Goal: Navigation & Orientation: Find specific page/section

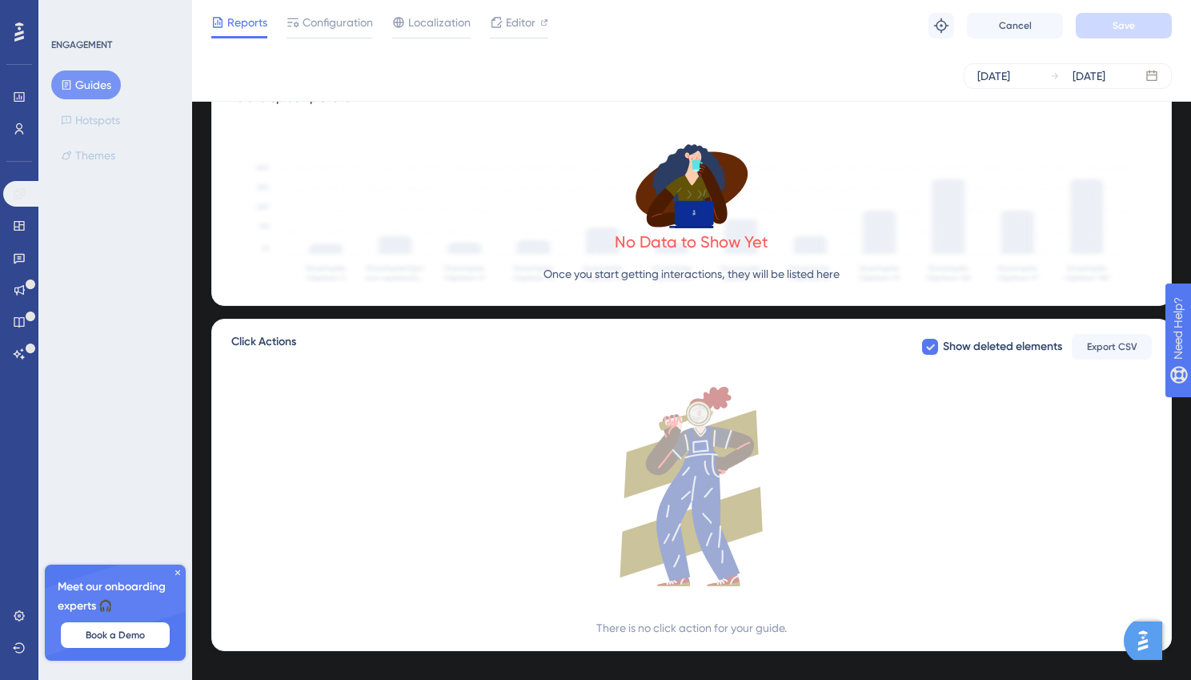
scroll to position [438, 0]
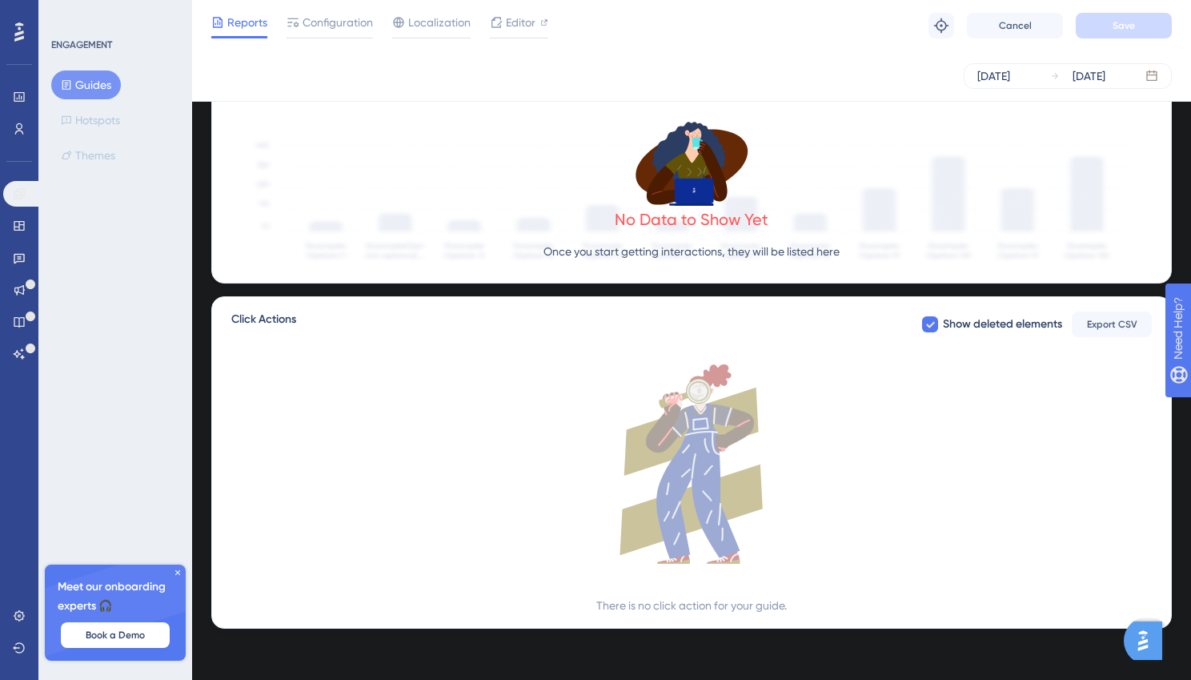
click at [741, 463] on icon at bounding box center [691, 463] width 920 height 199
click at [21, 196] on icon at bounding box center [19, 193] width 10 height 10
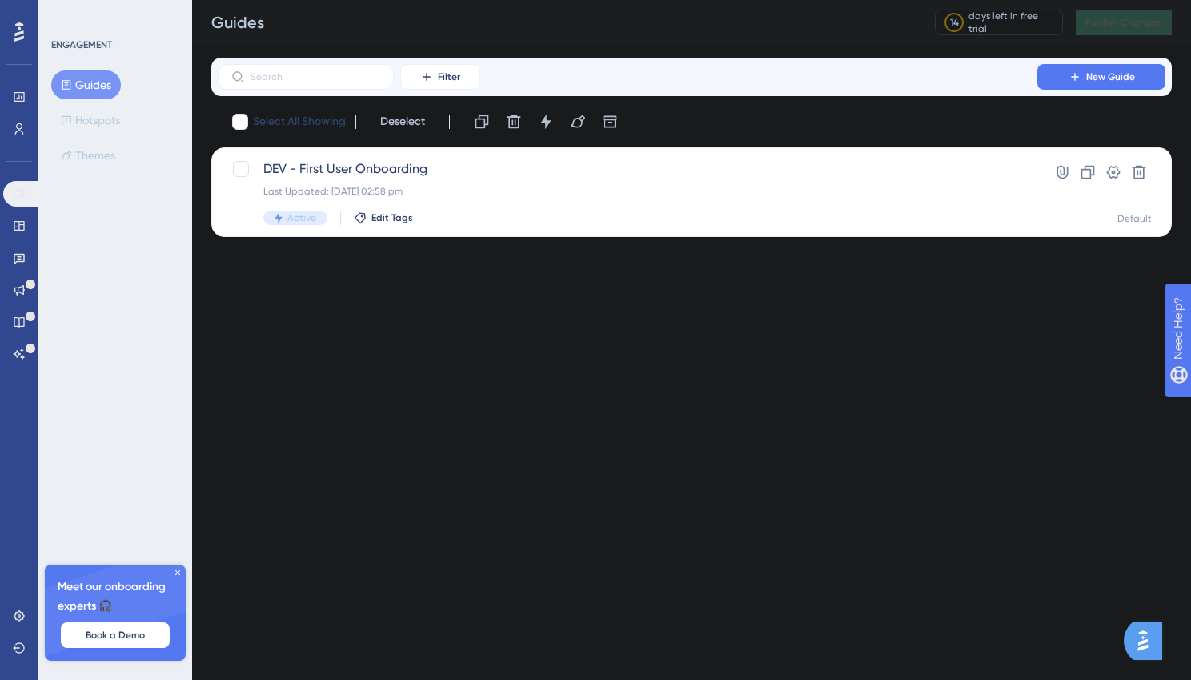
click at [234, 0] on html "Performance Users Engagement Widgets Feedback Product Updates Knowledge Base AI…" at bounding box center [595, 0] width 1191 height 0
click at [641, 21] on div "Guides" at bounding box center [553, 22] width 684 height 22
click at [167, 335] on div "ENGAGEMENT Guides Hotspots Themes Meet our onboarding experts 🎧 Book a Demo Upg…" at bounding box center [115, 340] width 154 height 680
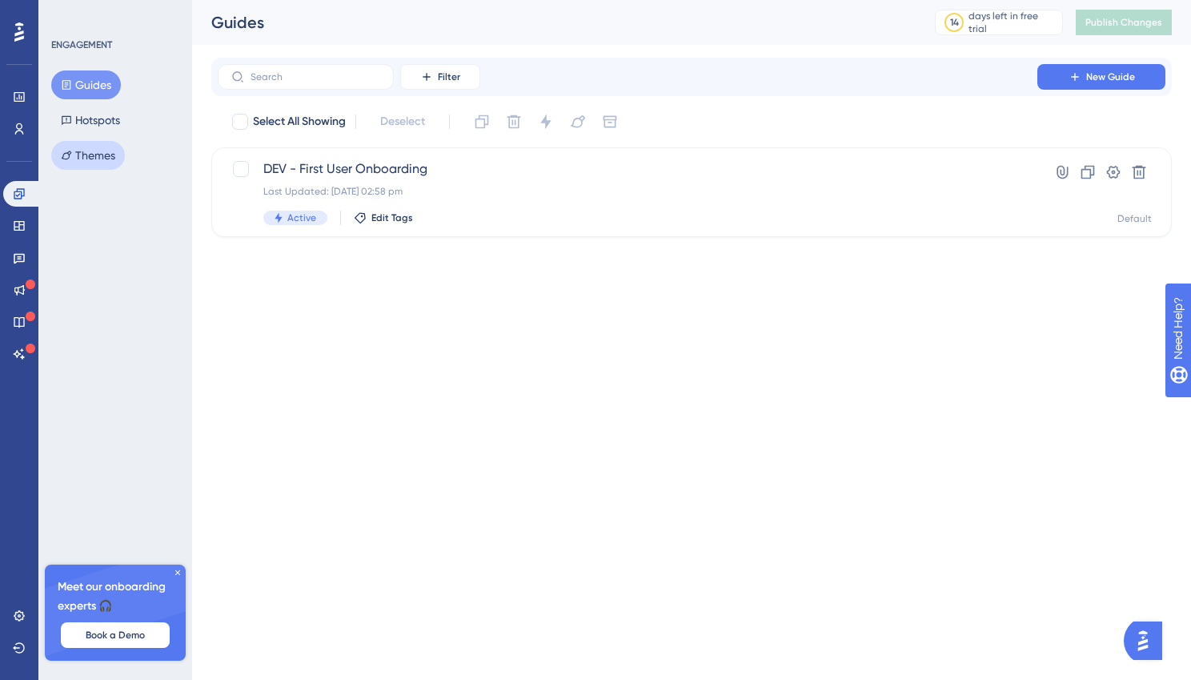
click at [110, 159] on button "Themes" at bounding box center [88, 155] width 74 height 29
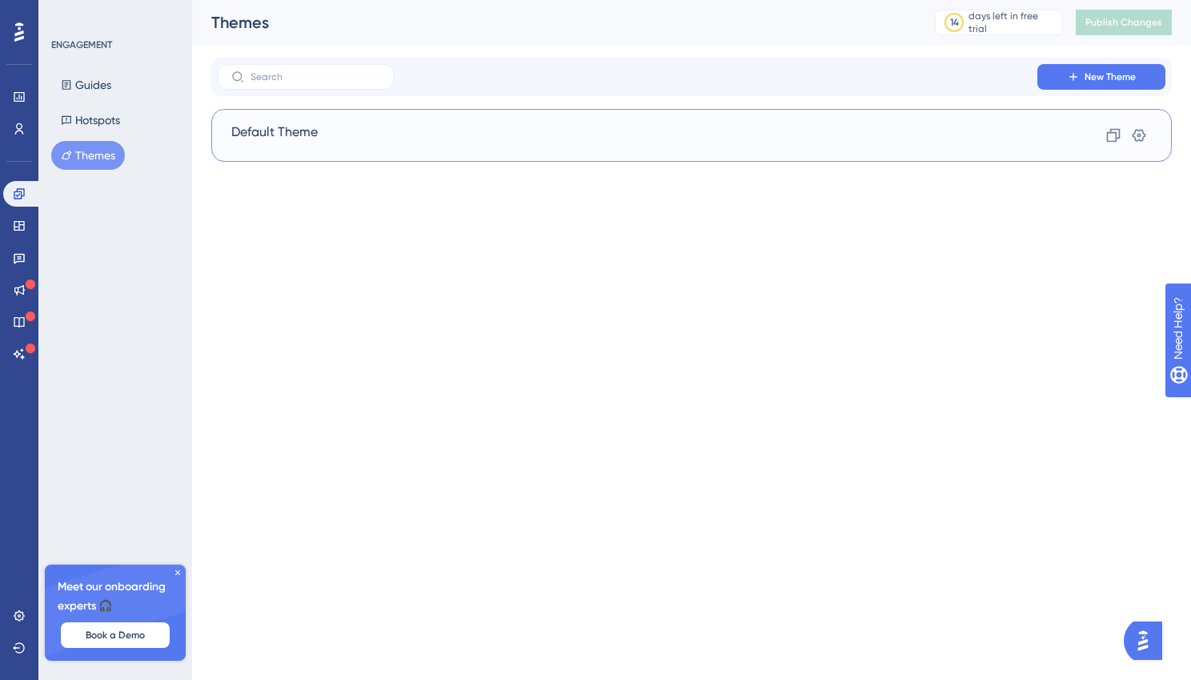
click at [358, 126] on div "Default Theme Clone Settings" at bounding box center [691, 135] width 960 height 53
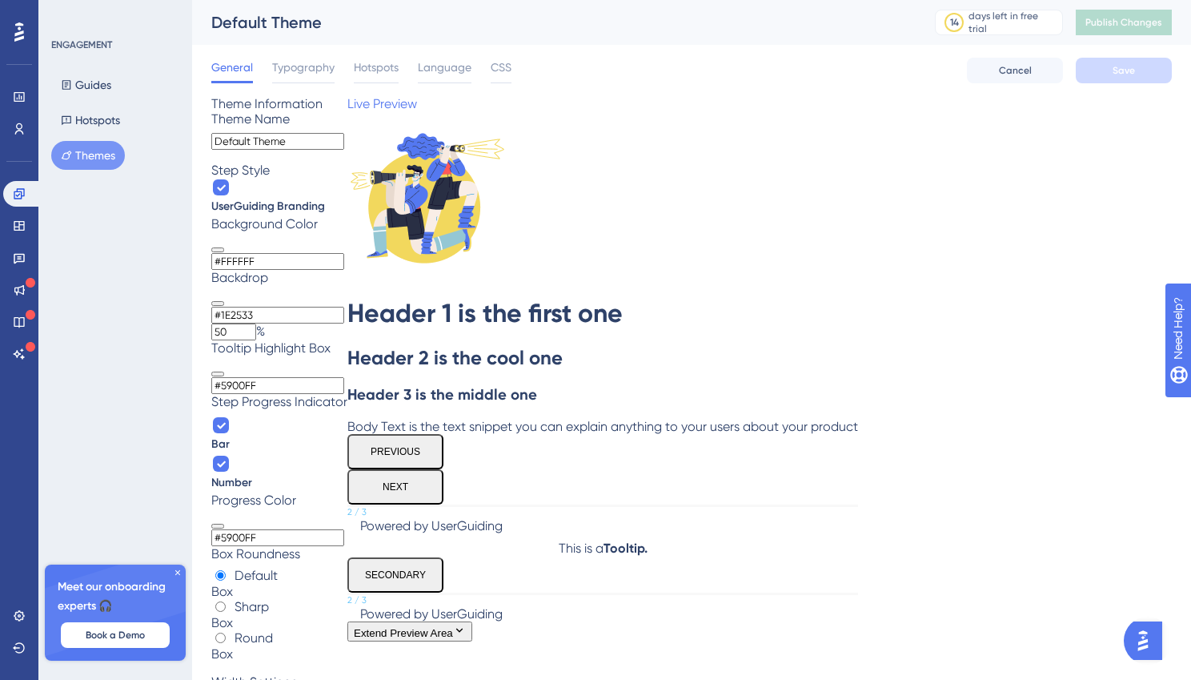
click at [79, 387] on div "ENGAGEMENT Guides Hotspots Themes Meet our onboarding experts 🎧 Book a Demo Upg…" at bounding box center [115, 340] width 154 height 680
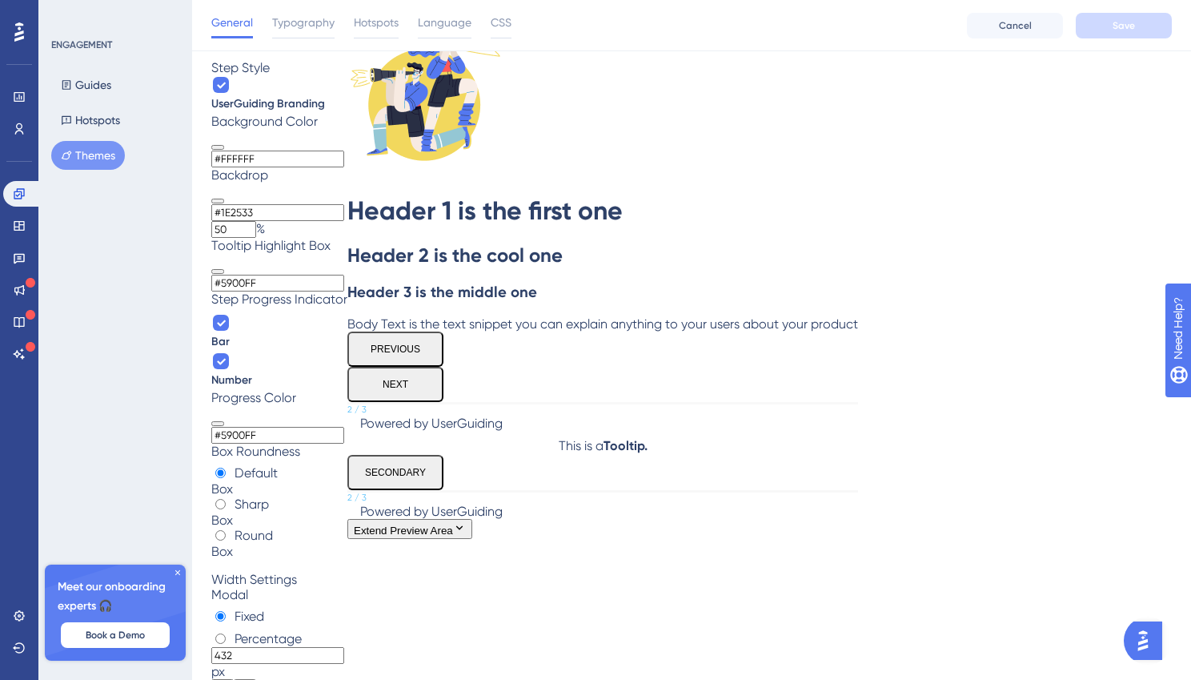
scroll to position [58, 0]
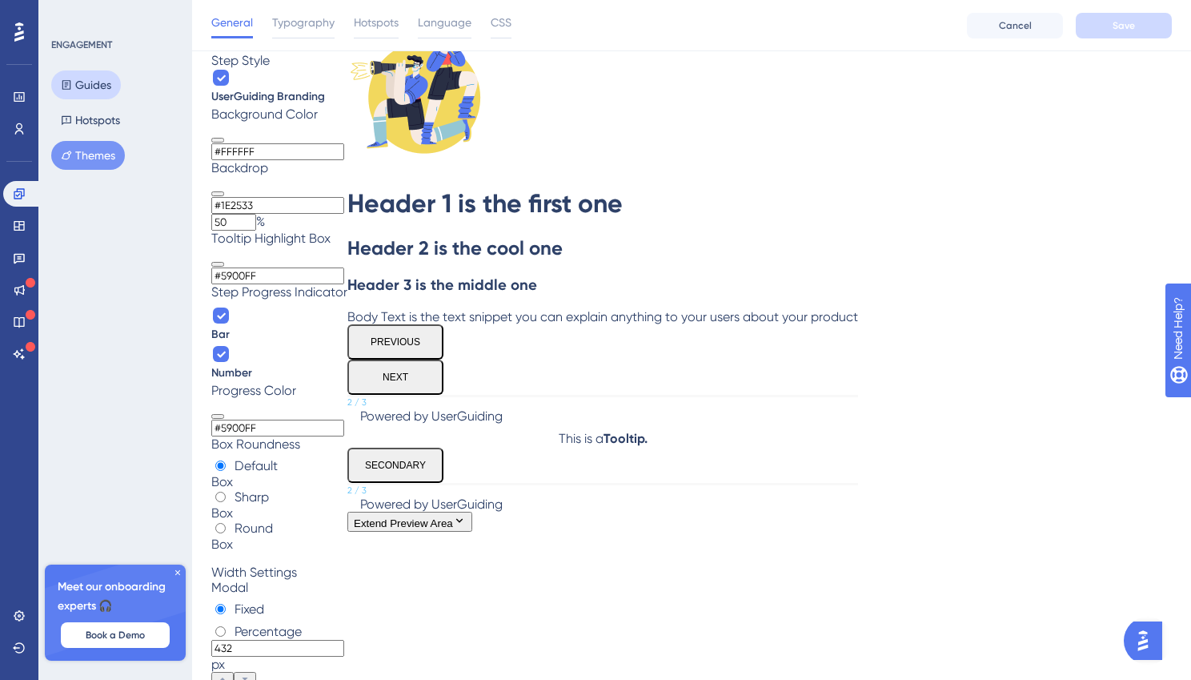
click at [101, 83] on button "Guides" at bounding box center [86, 84] width 70 height 29
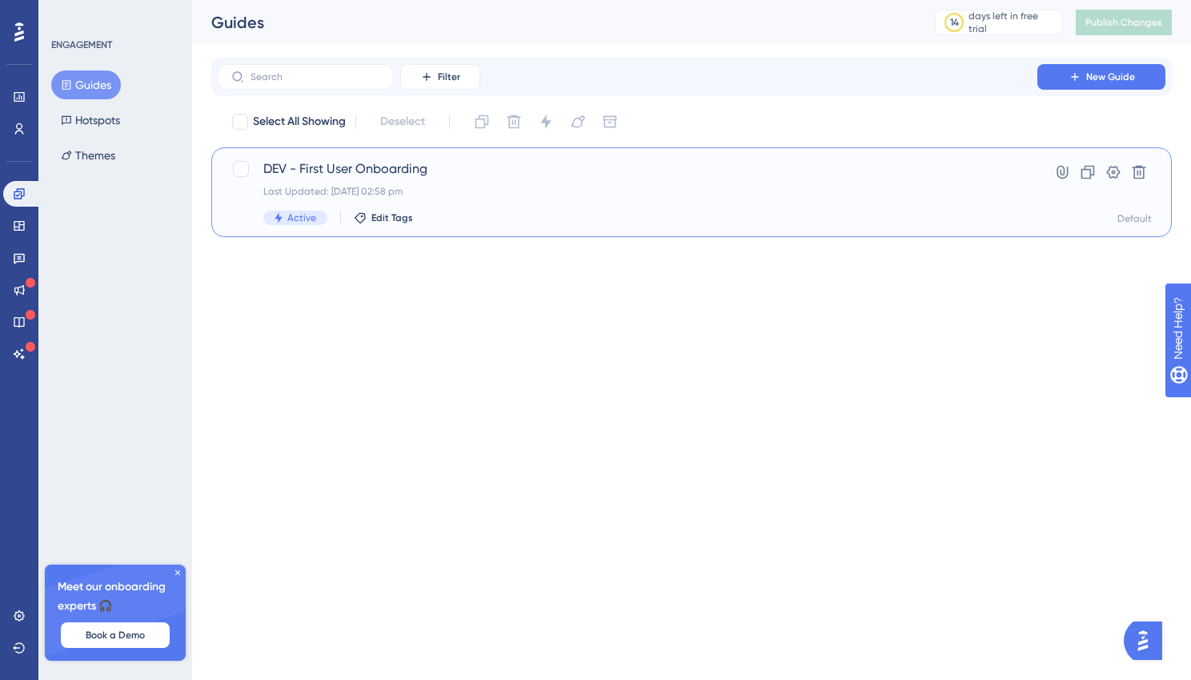
click at [448, 164] on span "DEV - First User Onboarding" at bounding box center [627, 168] width 728 height 19
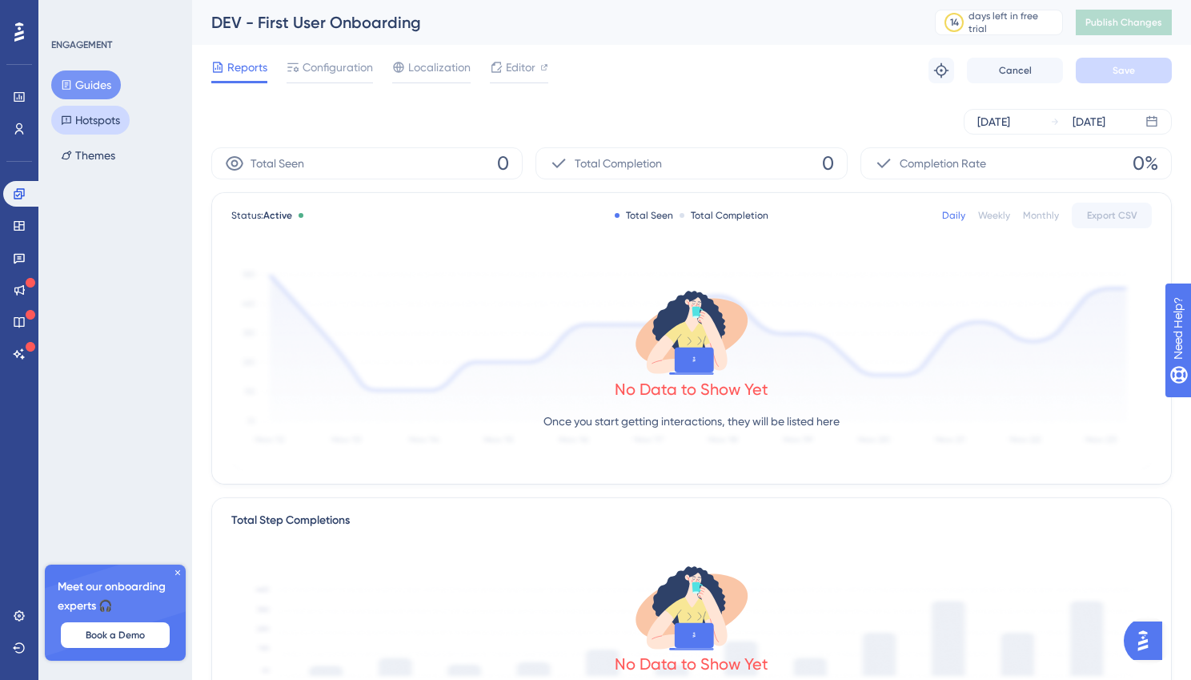
click at [103, 118] on button "Hotspots" at bounding box center [90, 120] width 78 height 29
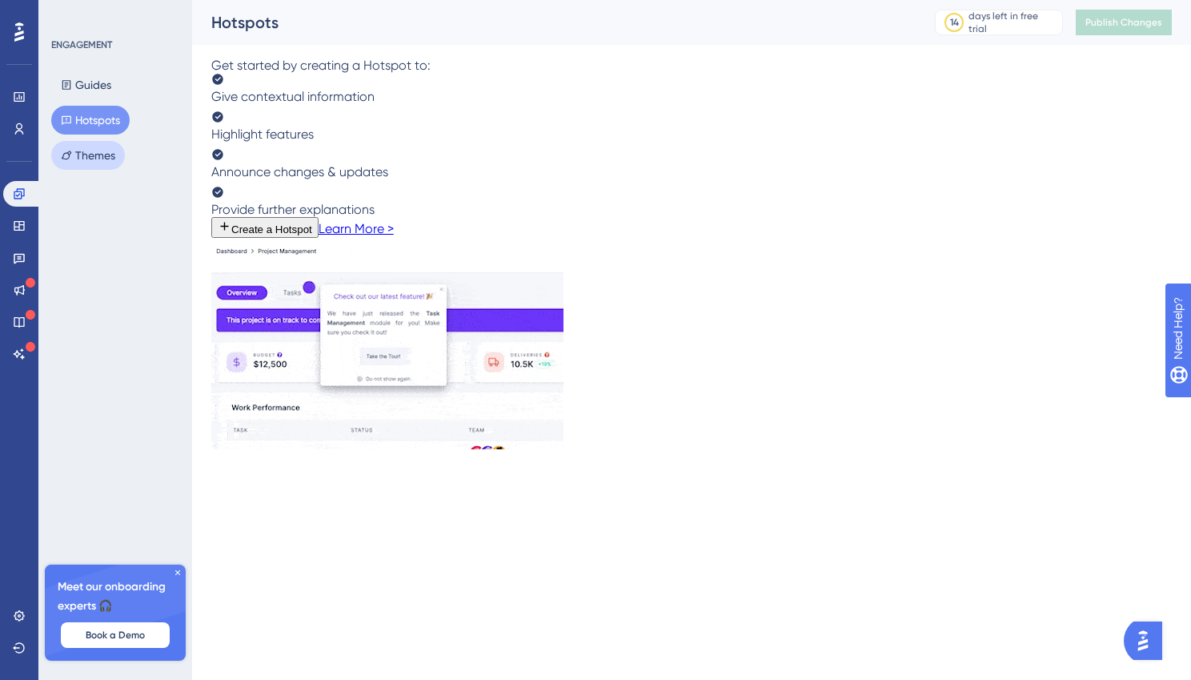
click at [106, 154] on button "Themes" at bounding box center [88, 155] width 74 height 29
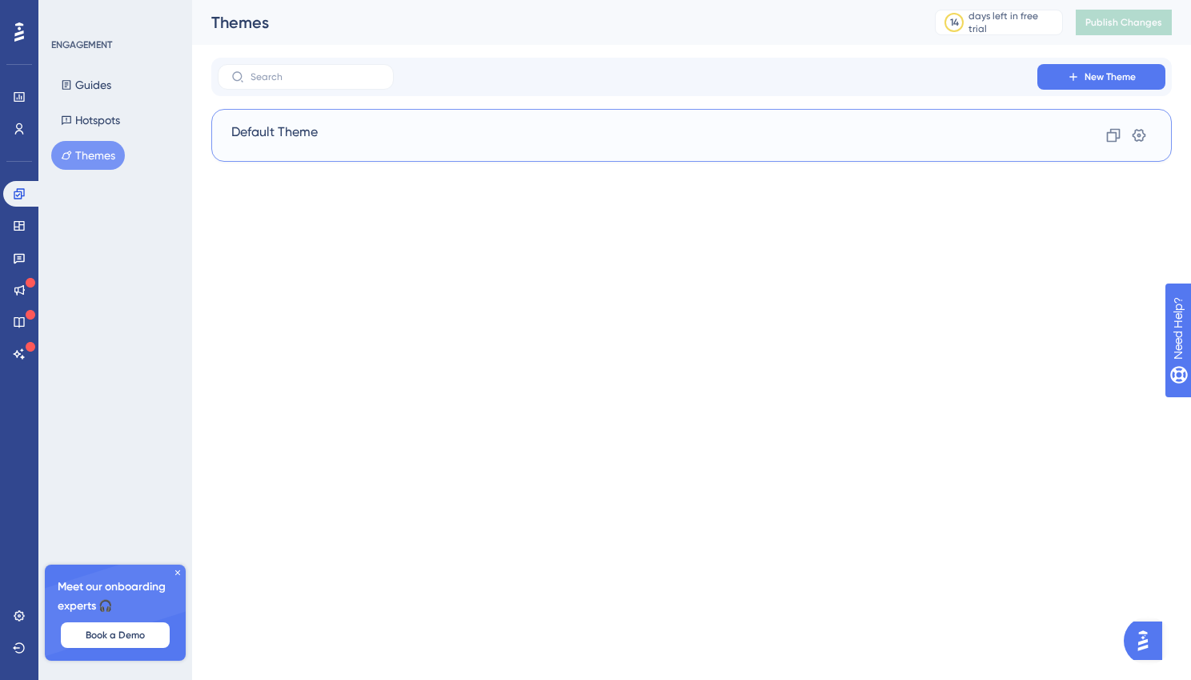
click at [271, 126] on span "Default Theme" at bounding box center [274, 135] width 86 height 26
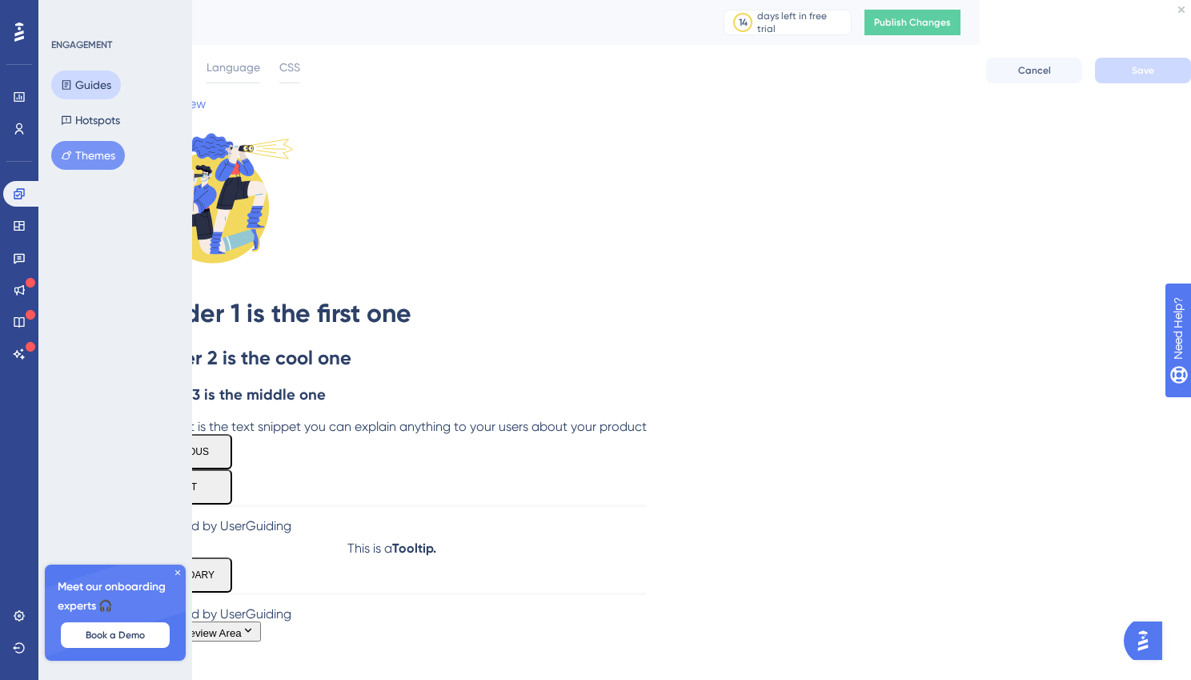
click at [95, 78] on button "Guides" at bounding box center [86, 84] width 70 height 29
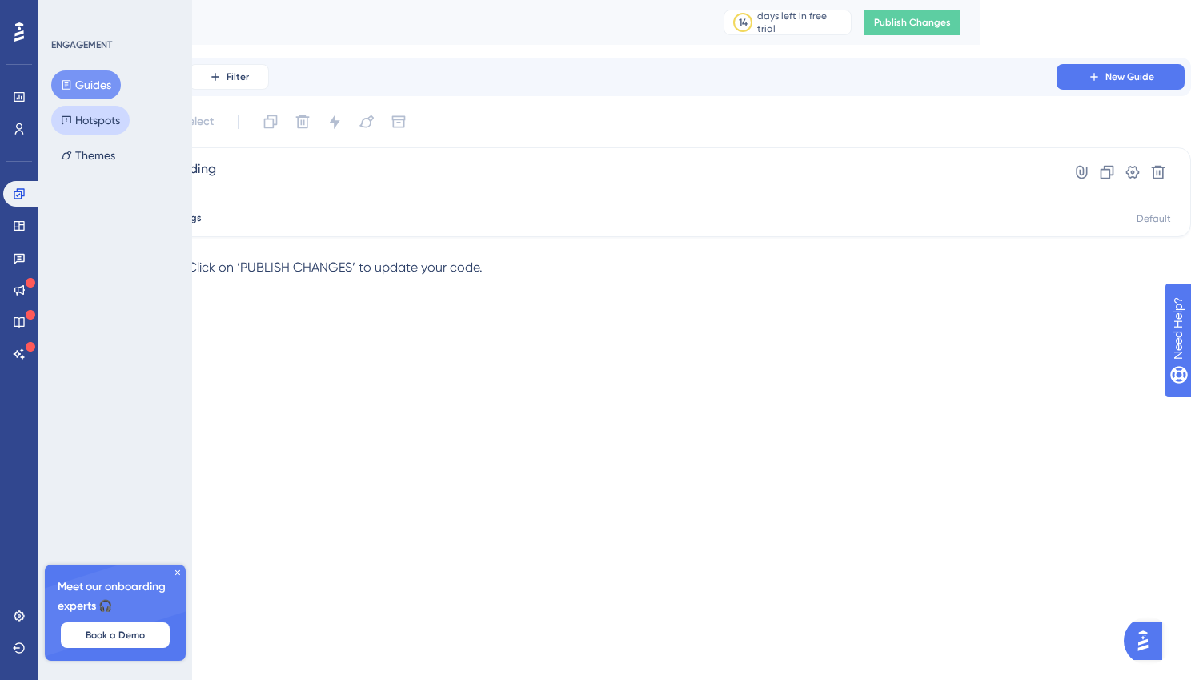
click at [106, 122] on button "Hotspots" at bounding box center [90, 120] width 78 height 29
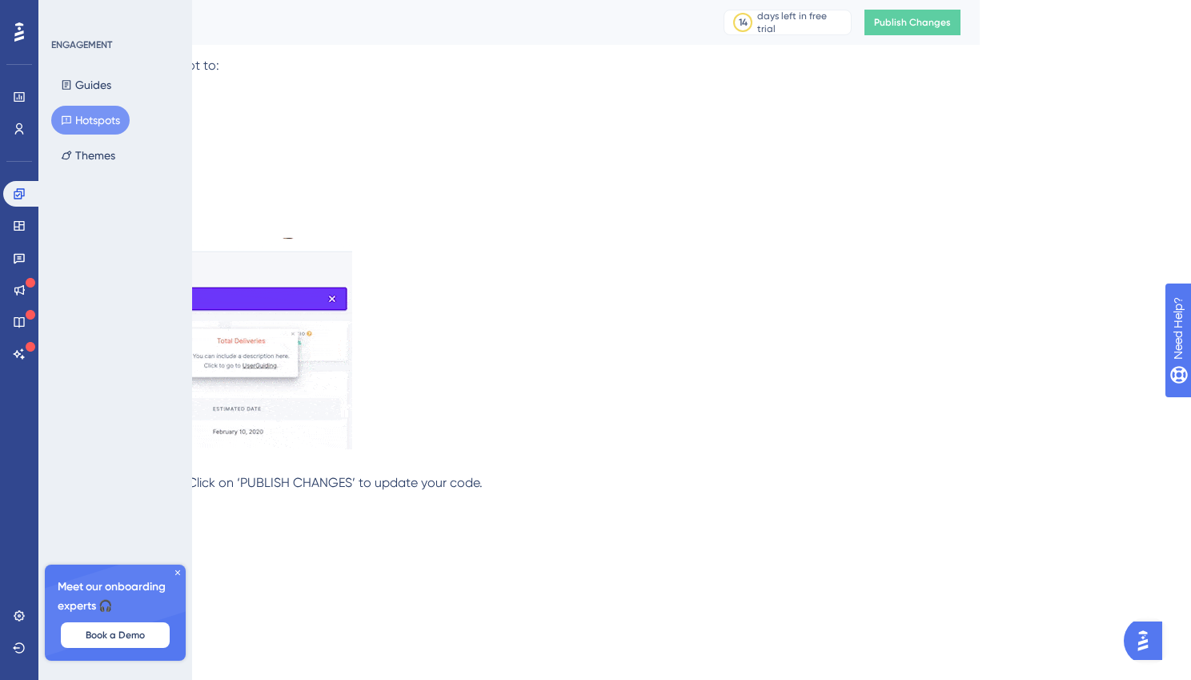
click at [117, 140] on div "Guides Hotspots Themes" at bounding box center [116, 119] width 130 height 99
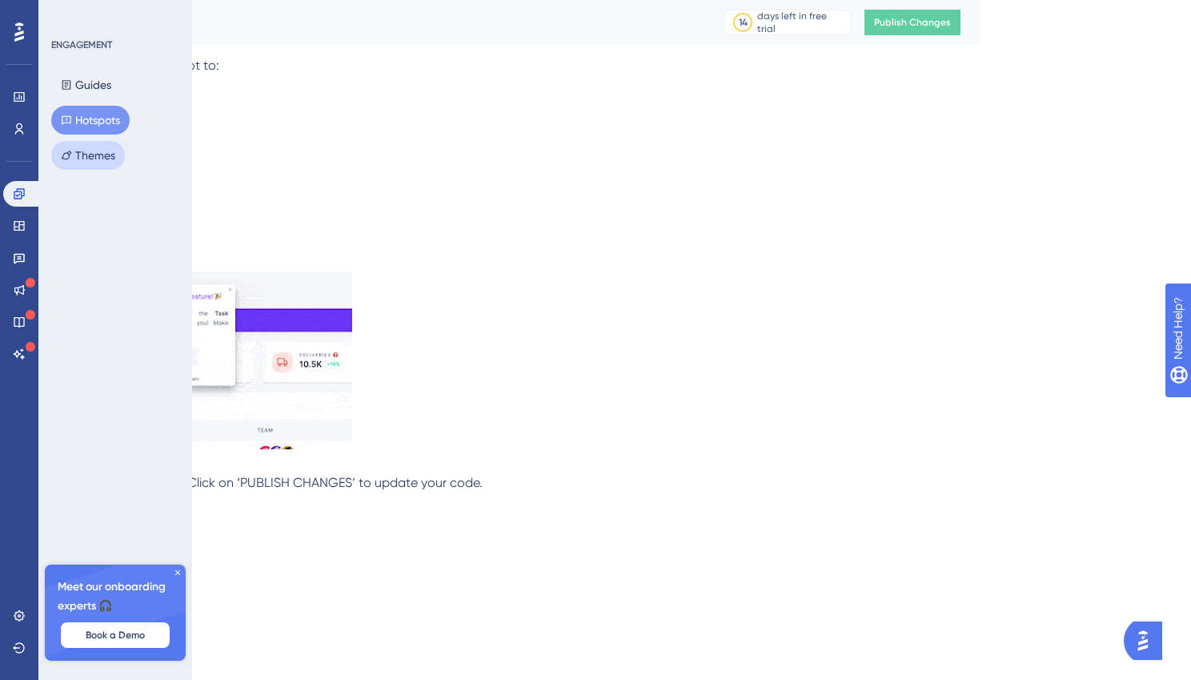
click at [93, 153] on button "Themes" at bounding box center [88, 155] width 74 height 29
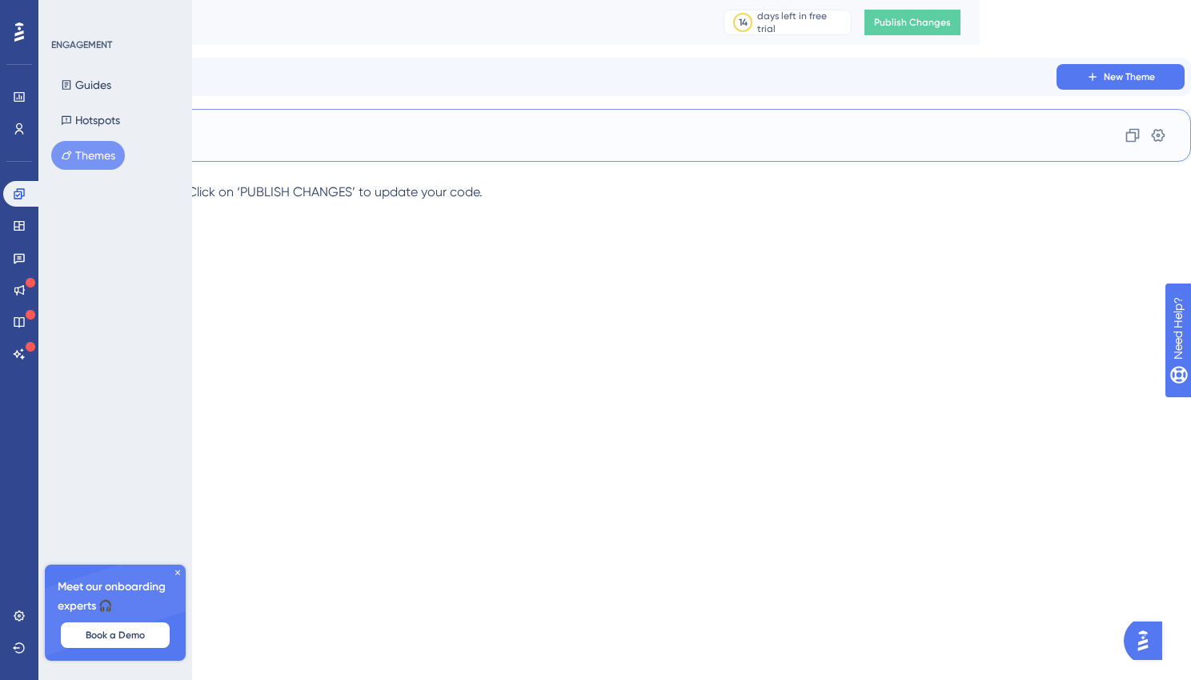
click at [403, 154] on div "Default Theme Clone Settings" at bounding box center [595, 135] width 1191 height 53
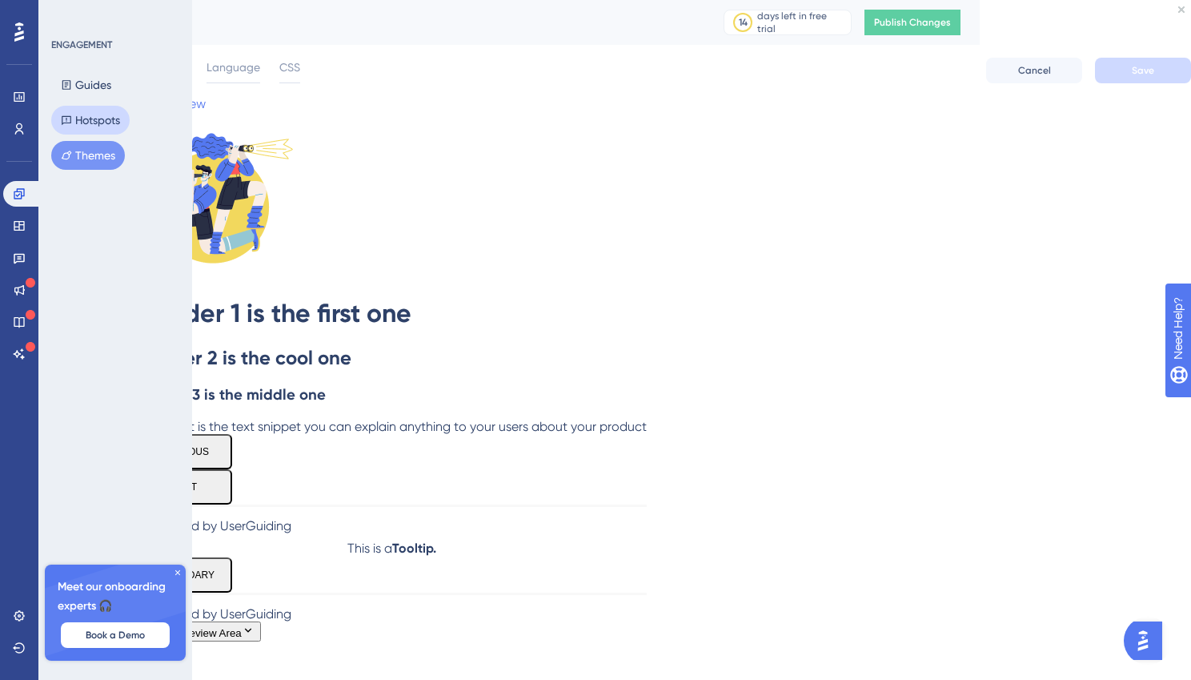
click at [109, 110] on button "Hotspots" at bounding box center [90, 120] width 78 height 29
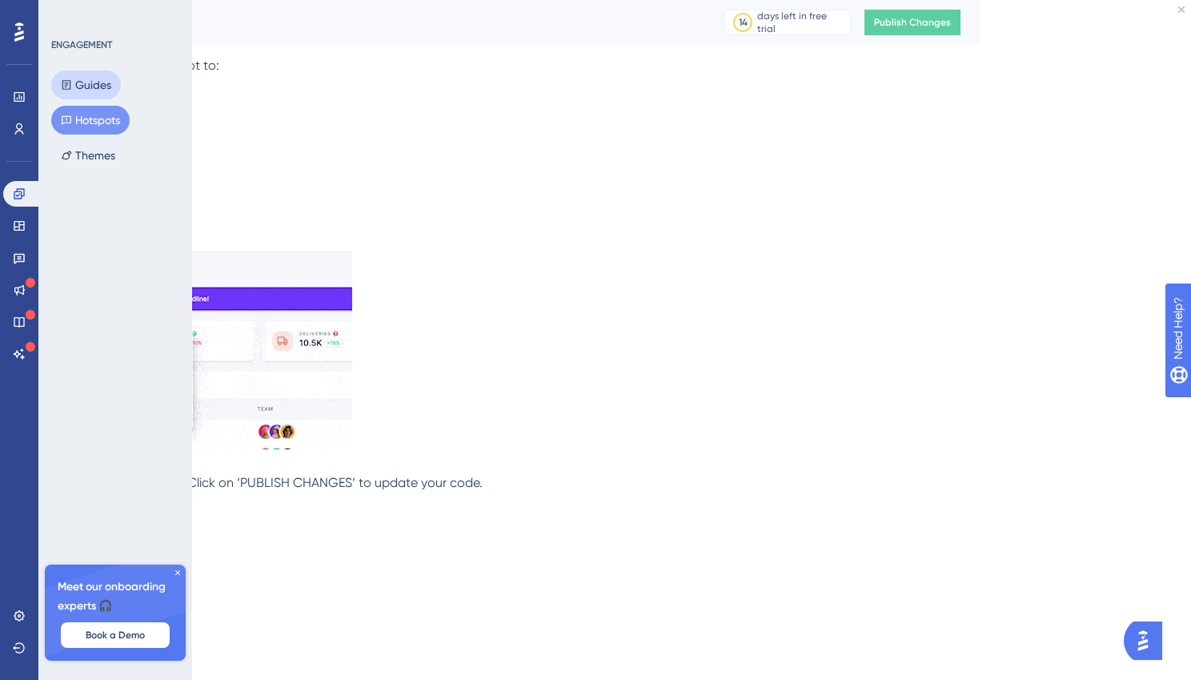
click at [102, 80] on button "Guides" at bounding box center [86, 84] width 70 height 29
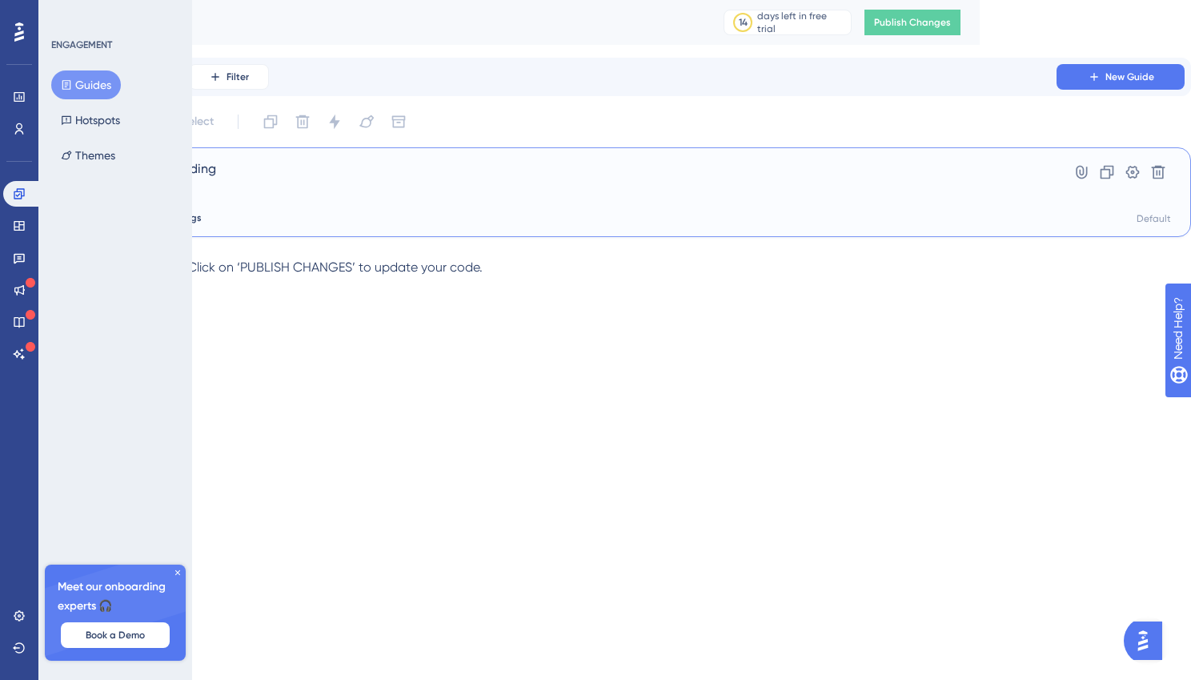
click at [405, 178] on span "DEV - First User Onboarding" at bounding box center [531, 168] width 959 height 19
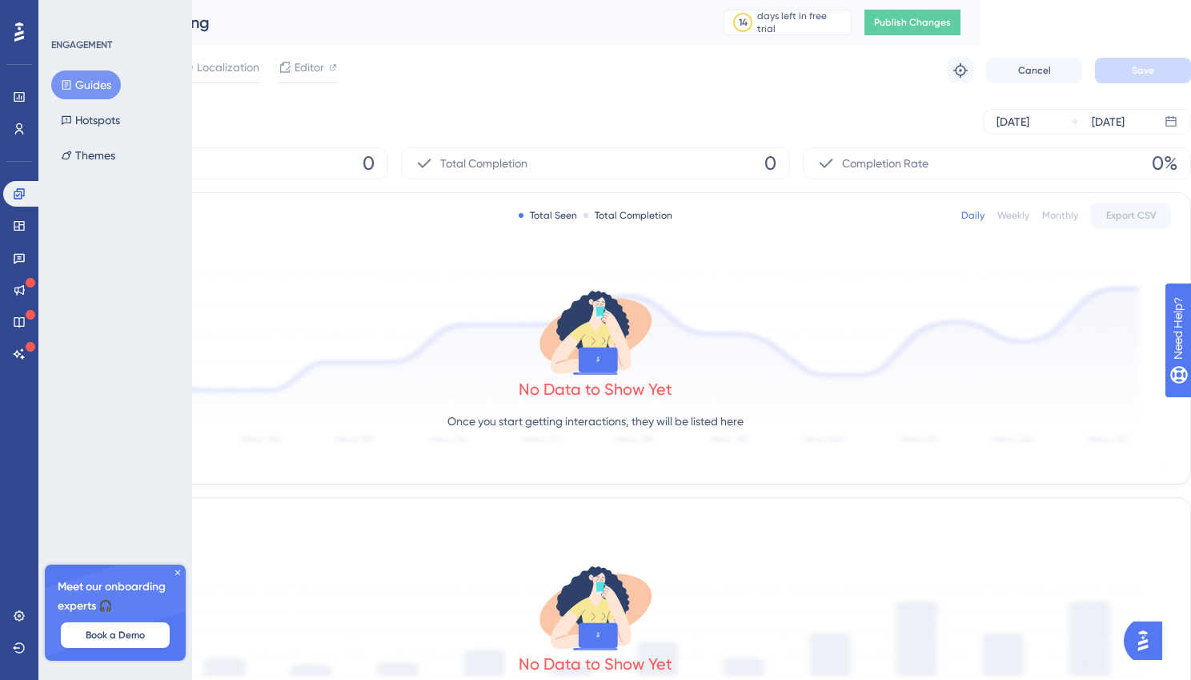
click at [162, 77] on span "Configuration" at bounding box center [126, 67] width 70 height 19
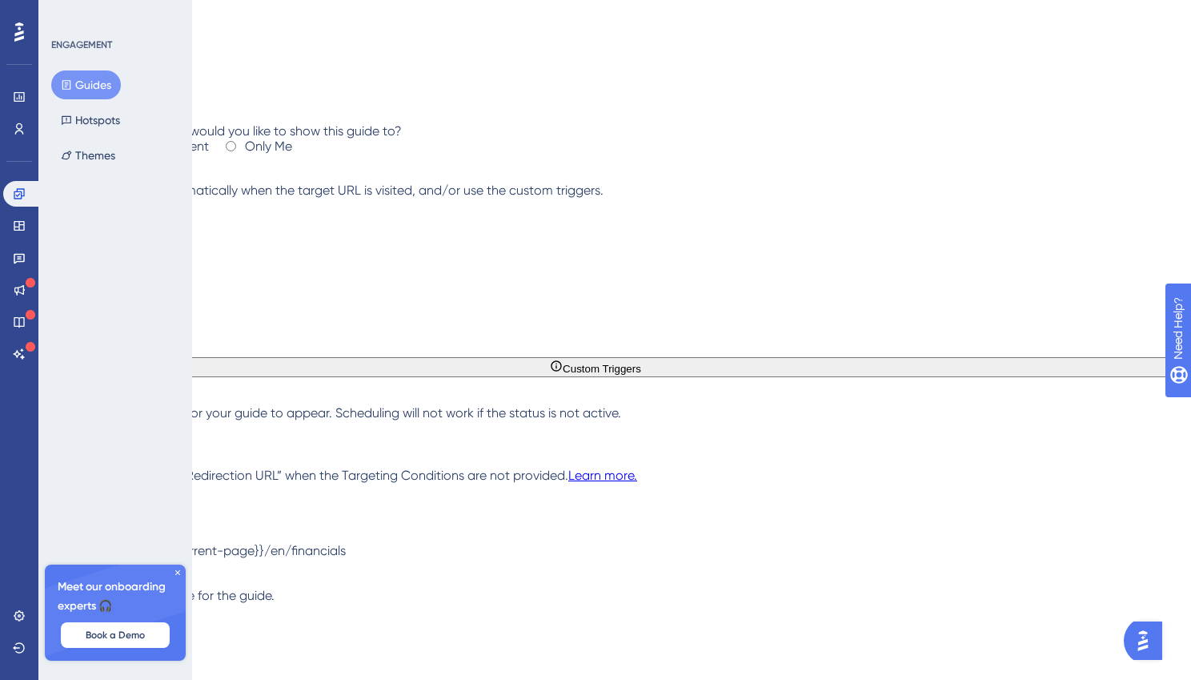
scroll to position [275, 0]
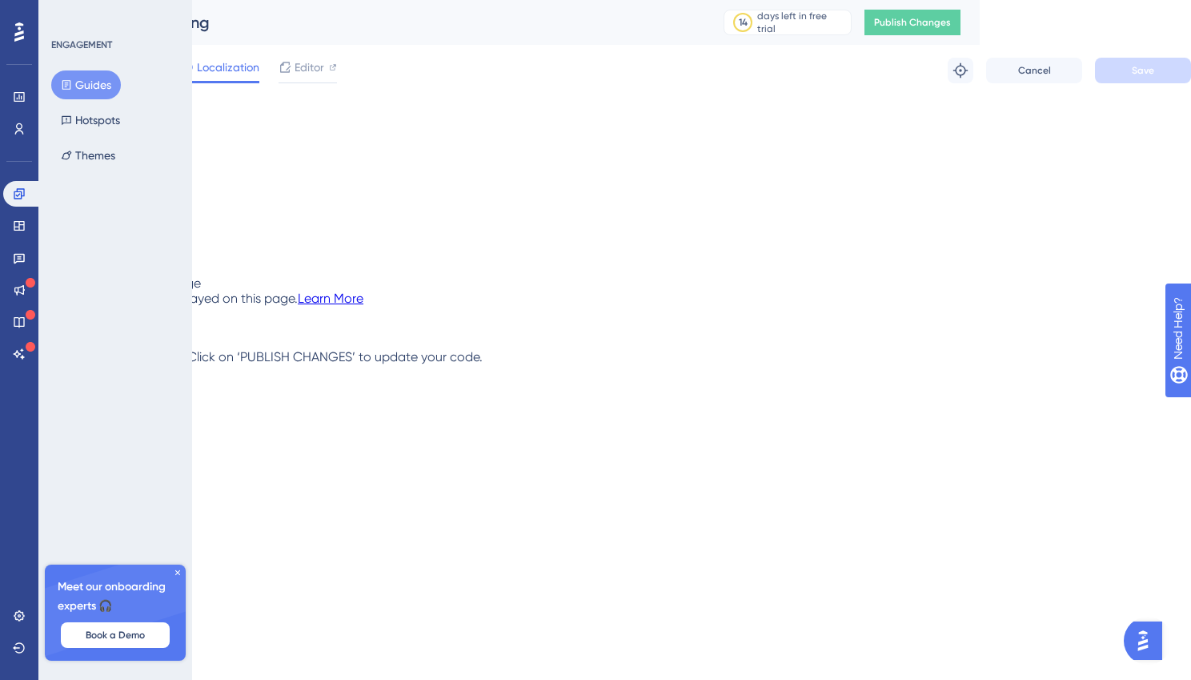
click at [56, 77] on span "Reports" at bounding box center [36, 67] width 40 height 19
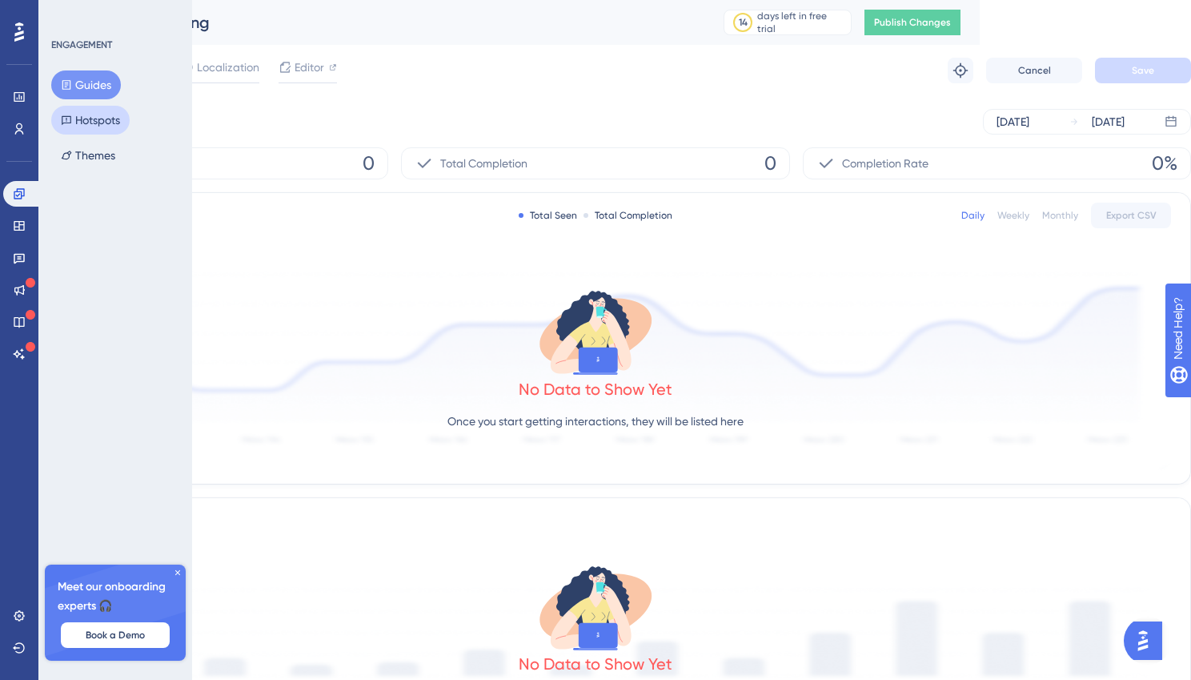
click at [115, 120] on button "Hotspots" at bounding box center [90, 120] width 78 height 29
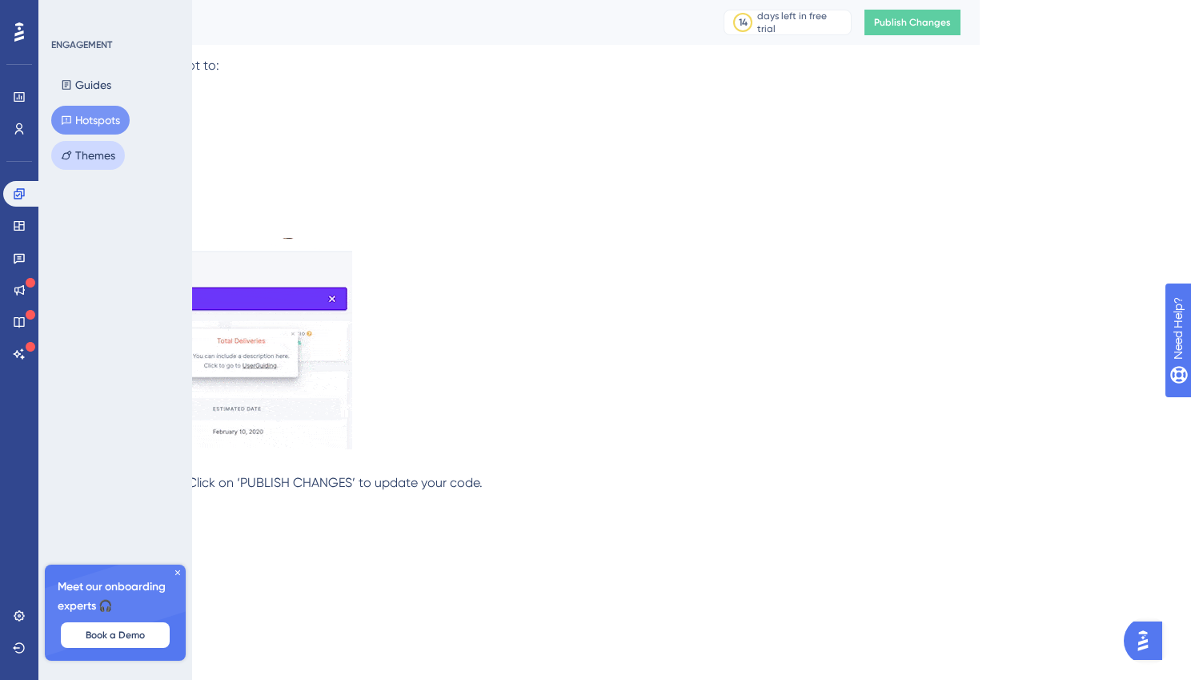
click at [104, 142] on button "Themes" at bounding box center [88, 155] width 74 height 29
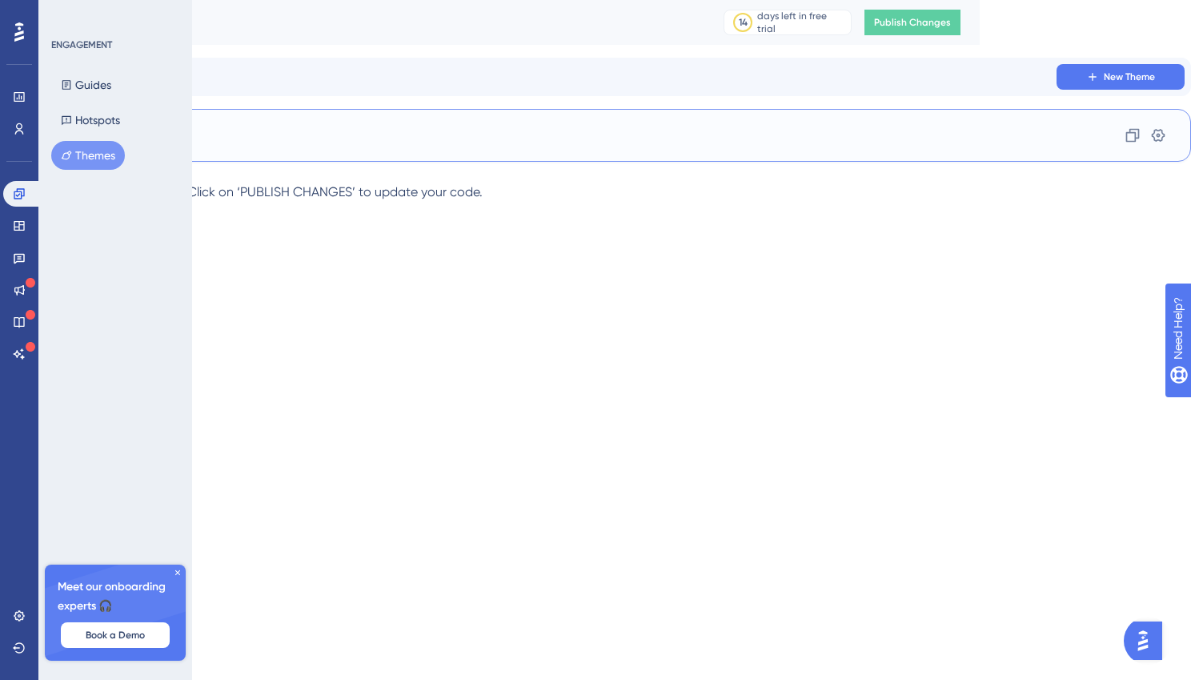
click at [515, 162] on div "Default Theme Clone Settings" at bounding box center [595, 135] width 1191 height 53
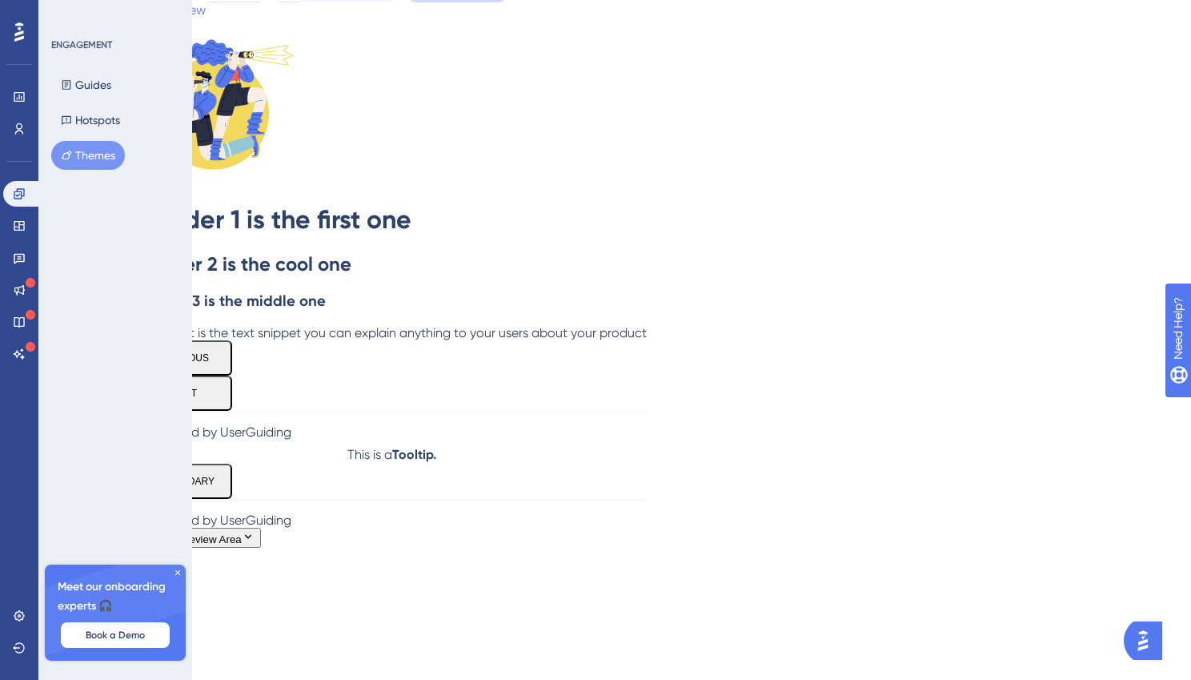
scroll to position [89, 0]
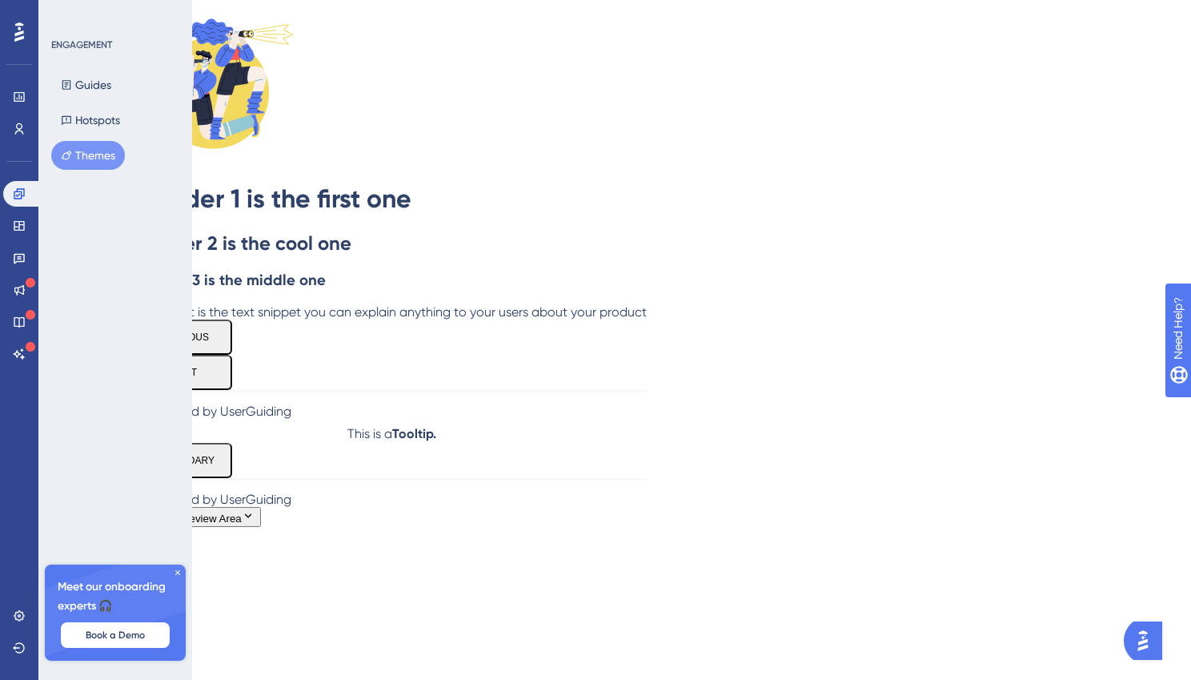
click at [647, 214] on div "Header 1 is the first one" at bounding box center [391, 198] width 511 height 30
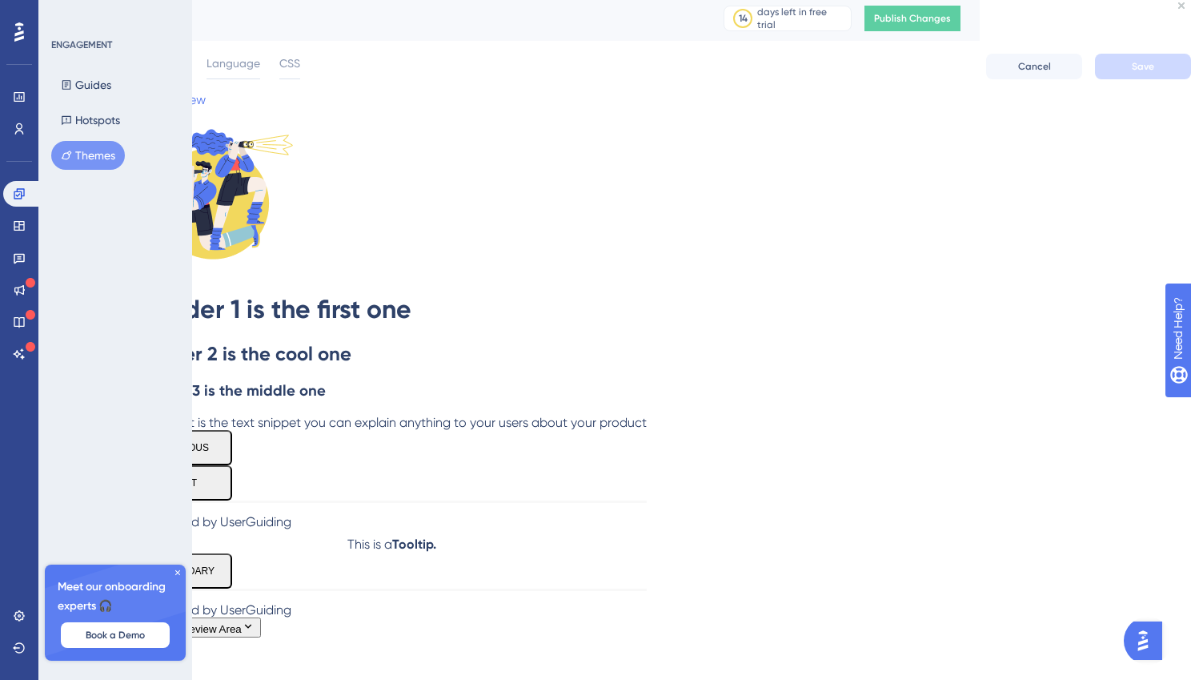
scroll to position [0, 0]
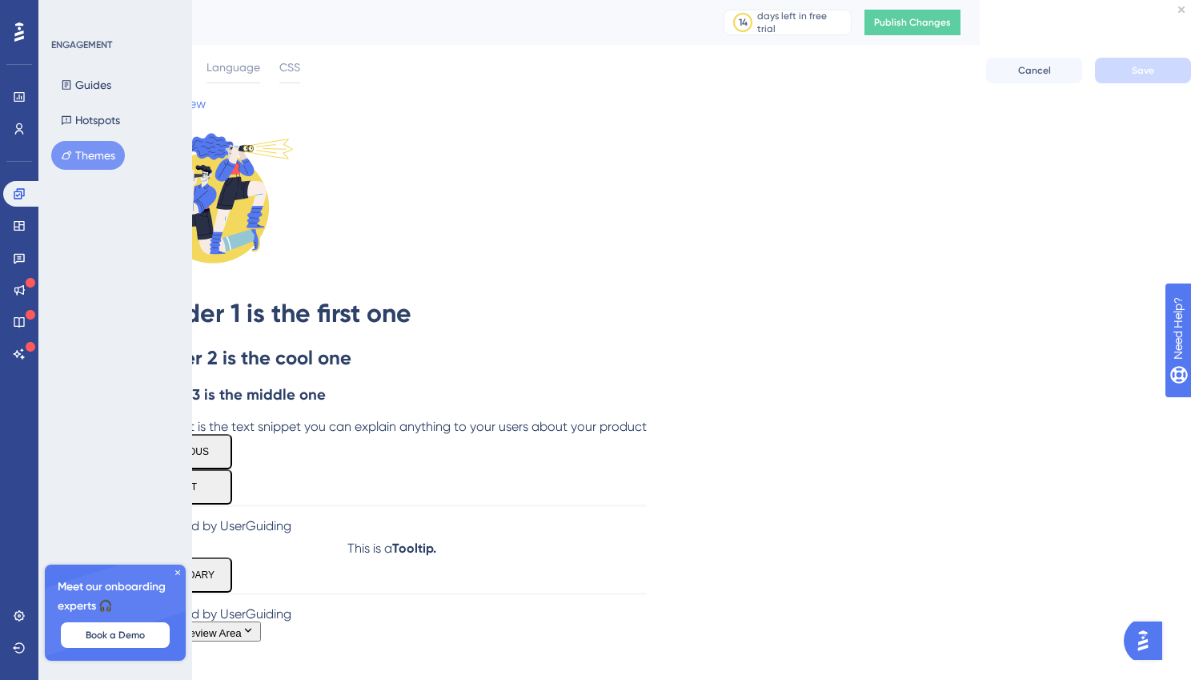
click at [123, 77] on span "Typography" at bounding box center [92, 67] width 62 height 19
click at [187, 77] on span "Hotspots" at bounding box center [164, 67] width 45 height 19
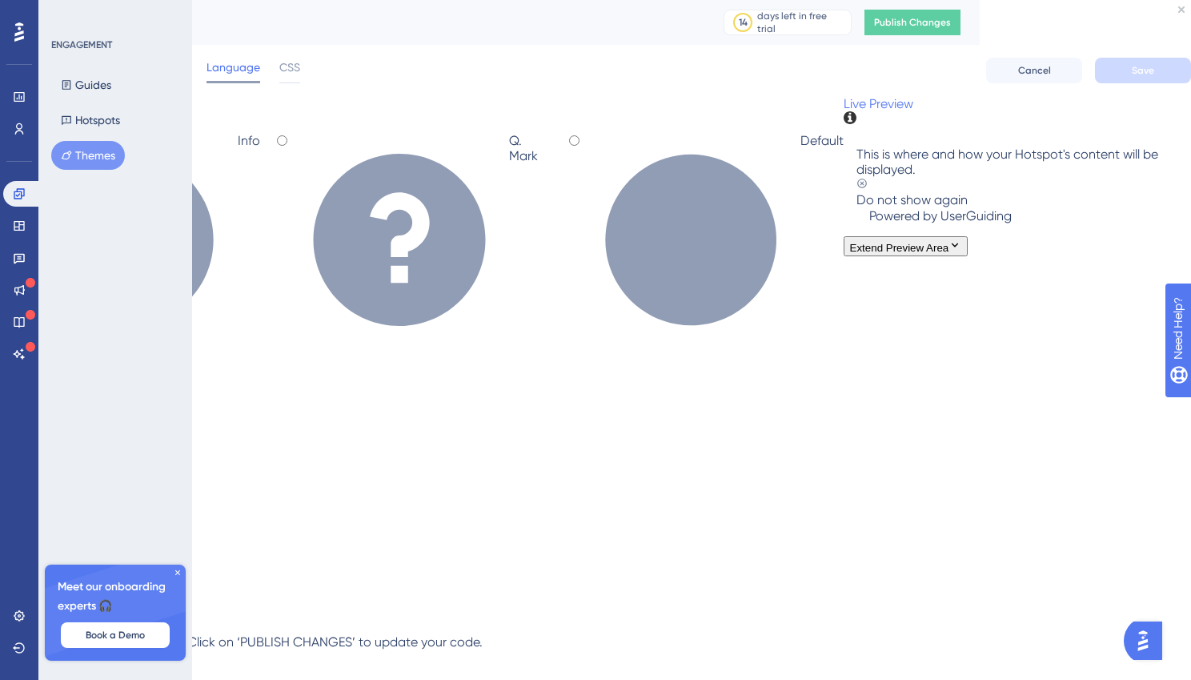
click at [260, 77] on span "Language" at bounding box center [233, 67] width 54 height 19
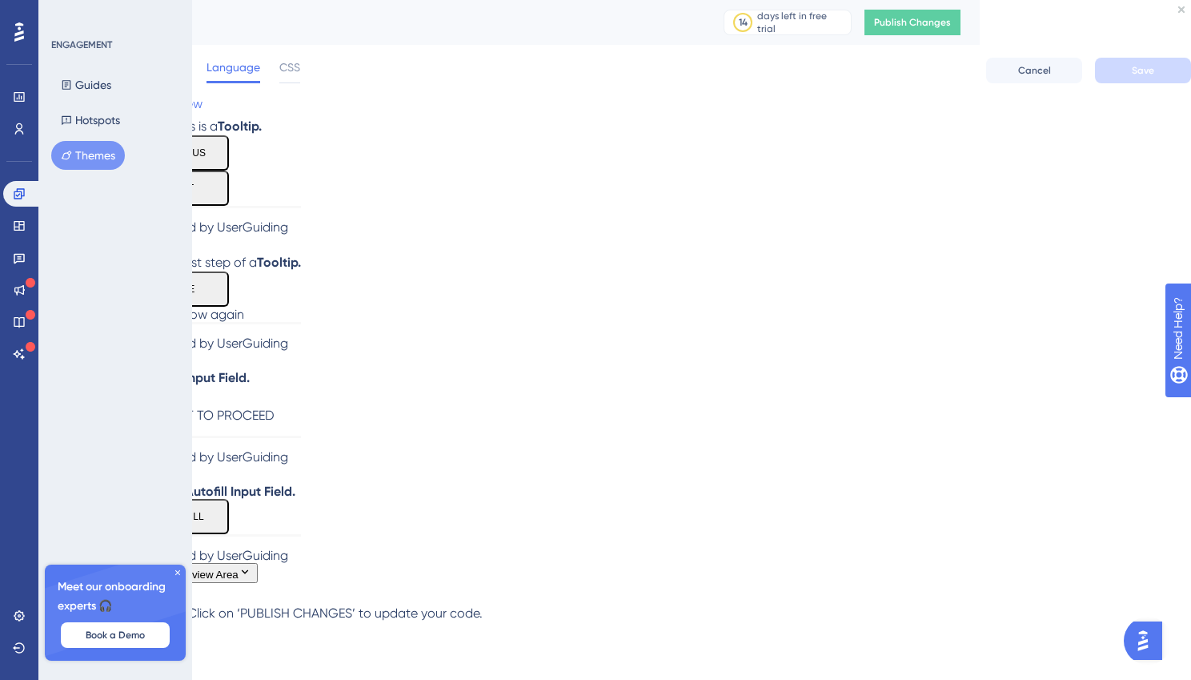
click at [123, 77] on span "Typography" at bounding box center [92, 67] width 62 height 19
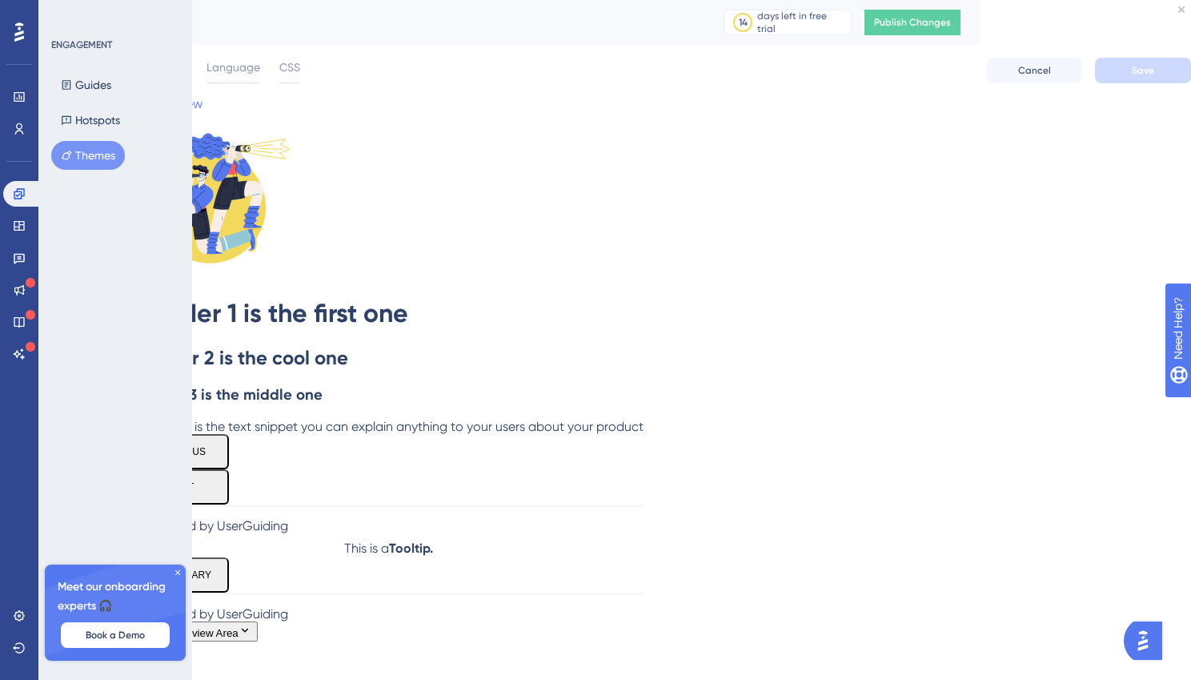
click at [42, 77] on span "General" at bounding box center [21, 67] width 42 height 19
click at [142, 220] on div "ENGAGEMENT Guides Hotspots Themes Meet our onboarding experts 🎧 Book a Demo Upg…" at bounding box center [115, 340] width 154 height 680
click at [99, 348] on div "ENGAGEMENT Guides Hotspots Themes Meet our onboarding experts 🎧 Book a Demo Upg…" at bounding box center [115, 340] width 154 height 680
click at [106, 239] on div "ENGAGEMENT Guides Hotspots Themes Meet our onboarding experts 🎧 Book a Demo Upg…" at bounding box center [115, 340] width 154 height 680
click at [26, 437] on div "Performance Users Engagement Widgets Feedback Product Updates Knowledge Base AI…" at bounding box center [19, 340] width 38 height 680
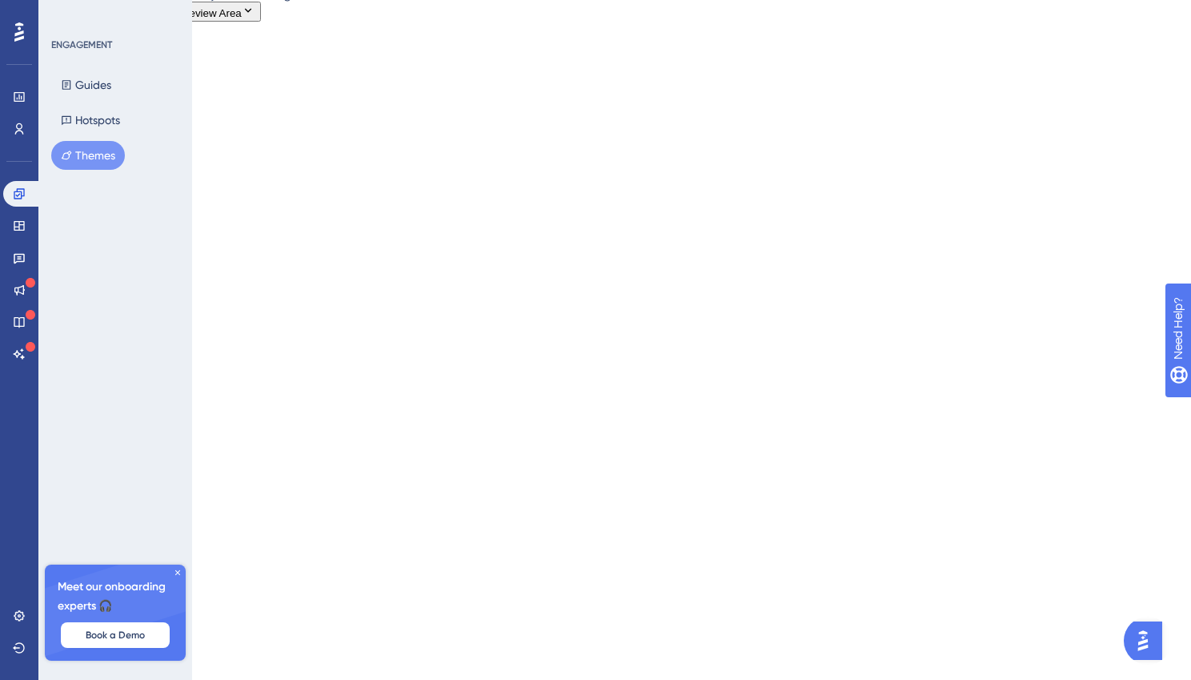
scroll to position [608, 0]
click at [179, 569] on icon at bounding box center [178, 572] width 10 height 10
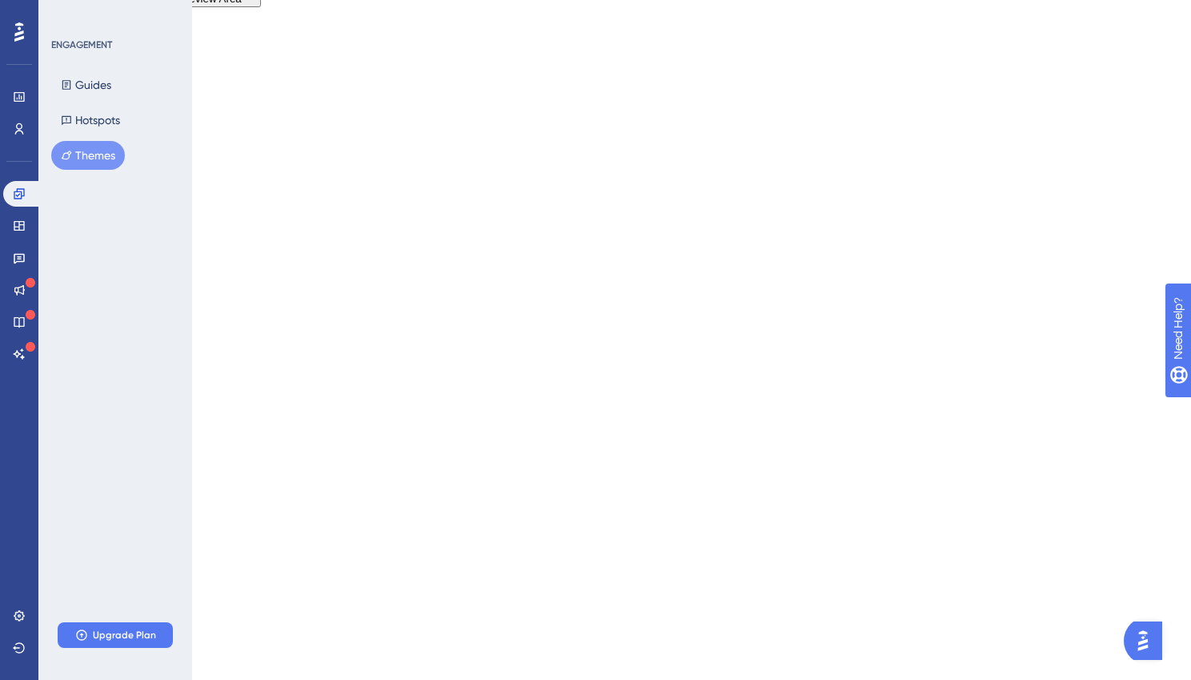
click at [13, 488] on div "Performance Users Engagement Widgets Feedback Product Updates Knowledge Base AI…" at bounding box center [19, 340] width 38 height 680
